Goal: Transaction & Acquisition: Purchase product/service

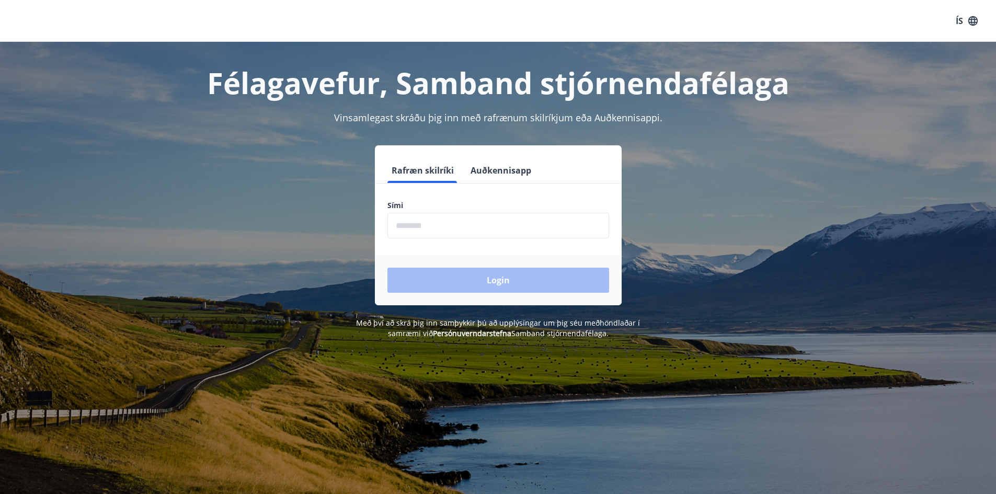
click at [469, 223] on input "phone" at bounding box center [498, 226] width 222 height 26
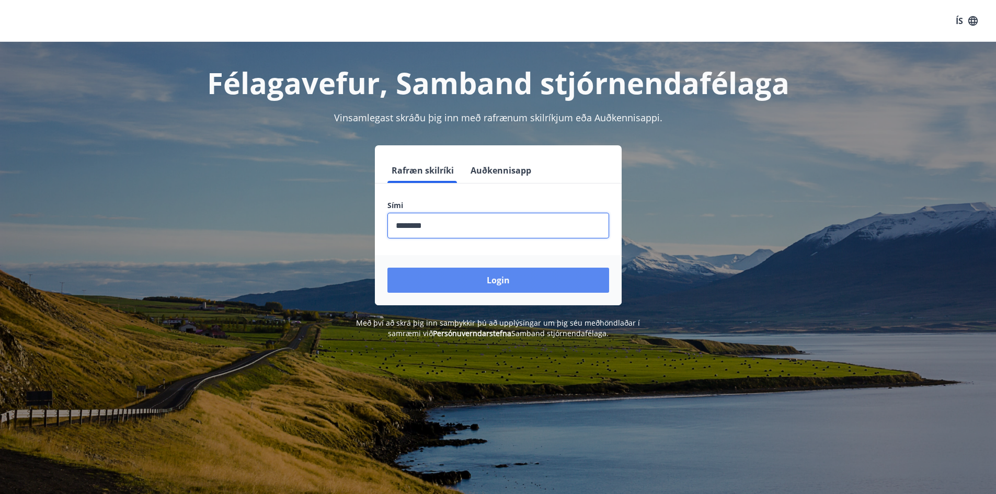
type input "********"
click at [480, 278] on button "Login" at bounding box center [498, 280] width 222 height 25
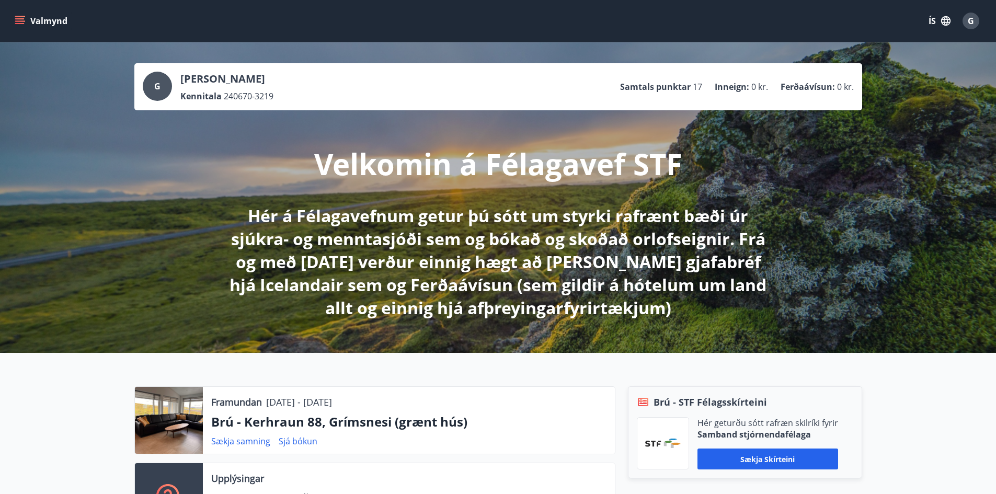
click at [36, 18] on button "Valmynd" at bounding box center [42, 21] width 59 height 19
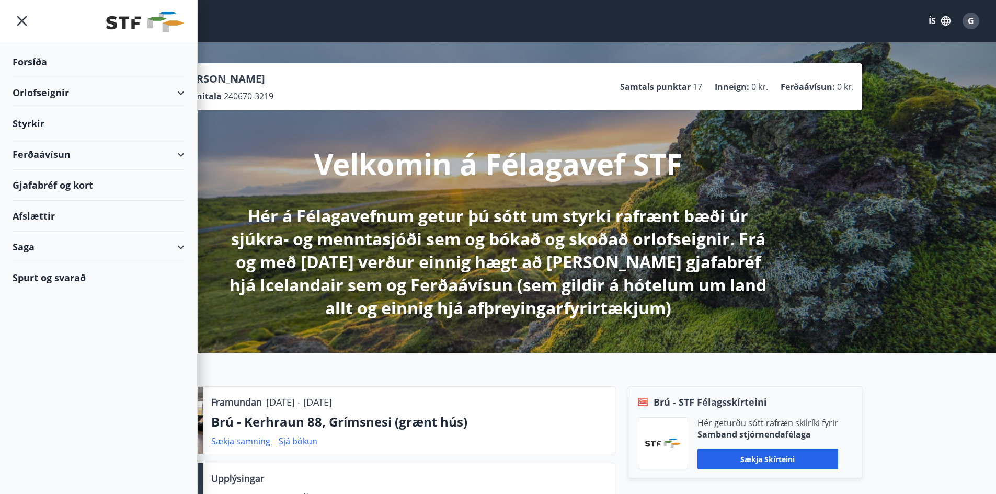
click at [59, 162] on div "Ferðaávísun" at bounding box center [99, 154] width 172 height 31
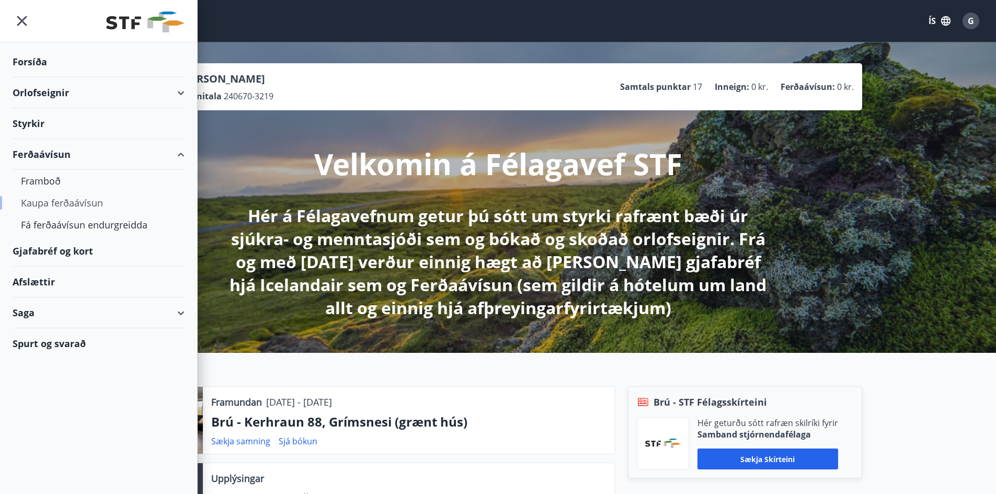
click at [53, 202] on div "Kaupa ferðaávísun" at bounding box center [98, 203] width 155 height 22
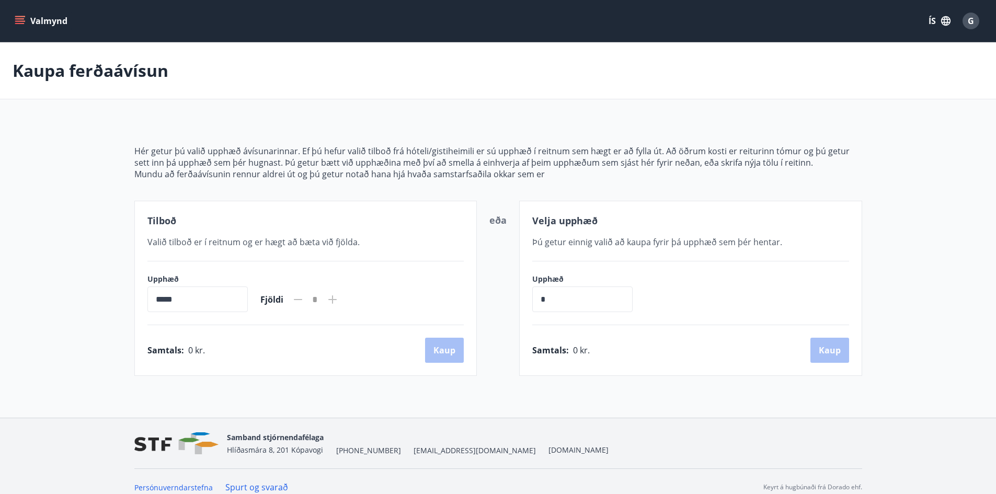
click at [20, 22] on icon "menu" at bounding box center [20, 21] width 10 height 10
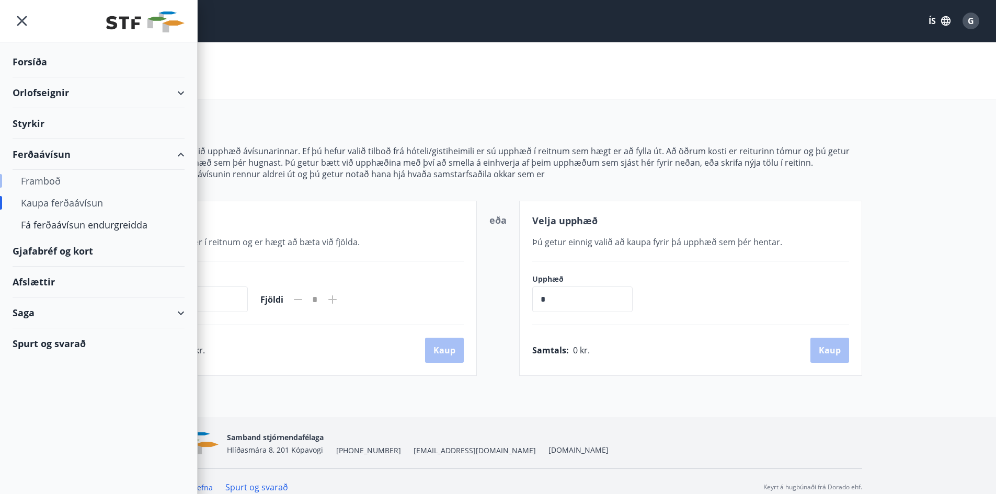
click at [40, 184] on div "Framboð" at bounding box center [98, 181] width 155 height 22
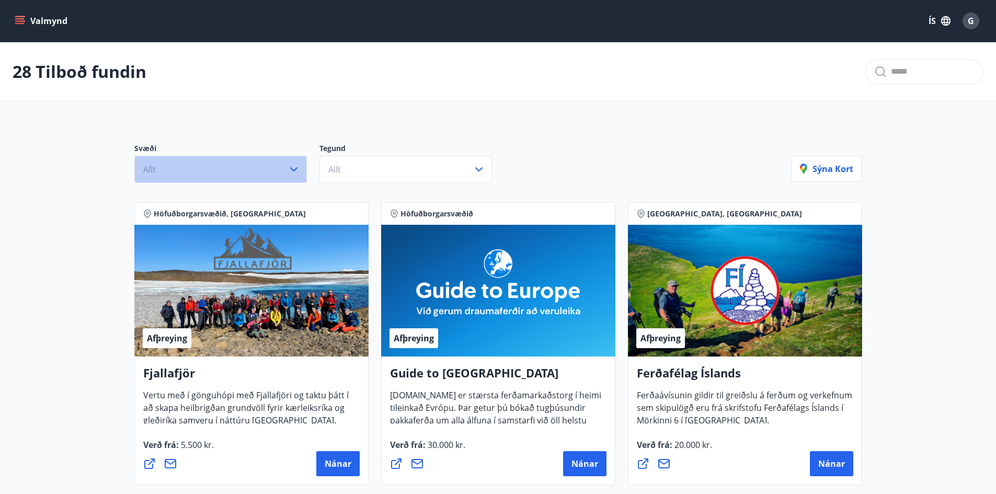
click at [292, 165] on icon "button" at bounding box center [294, 169] width 13 height 13
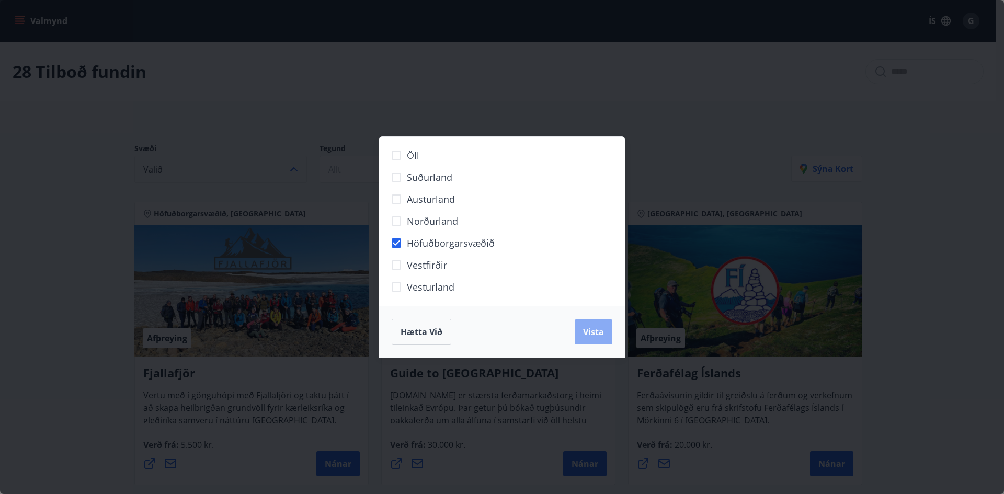
click at [586, 334] on span "Vista" at bounding box center [593, 332] width 21 height 12
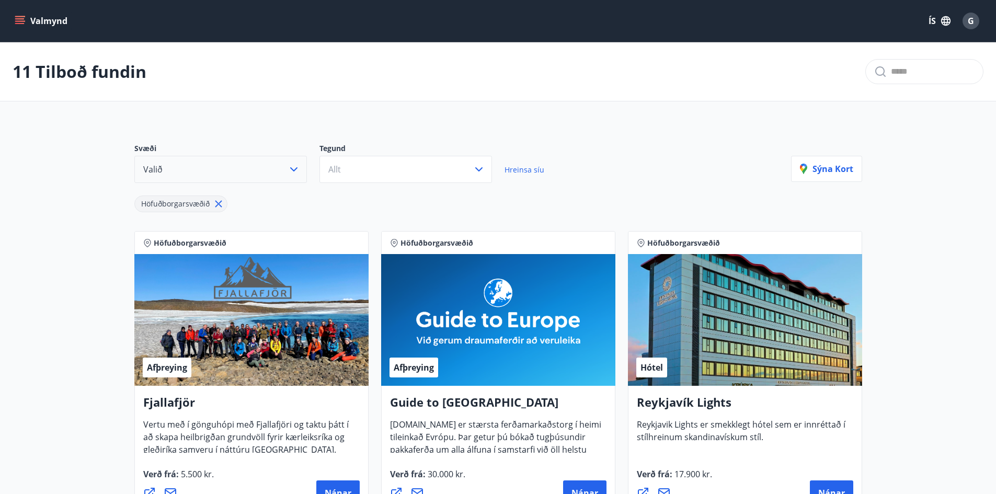
click at [20, 16] on icon "menu" at bounding box center [20, 21] width 10 height 10
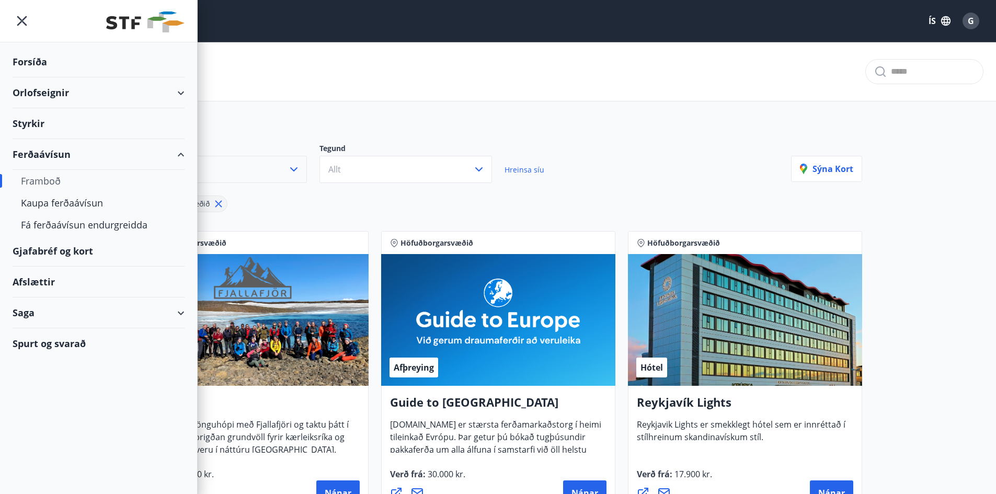
click at [49, 257] on div "Gjafabréf og kort" at bounding box center [99, 251] width 172 height 31
